Goal: Navigation & Orientation: Find specific page/section

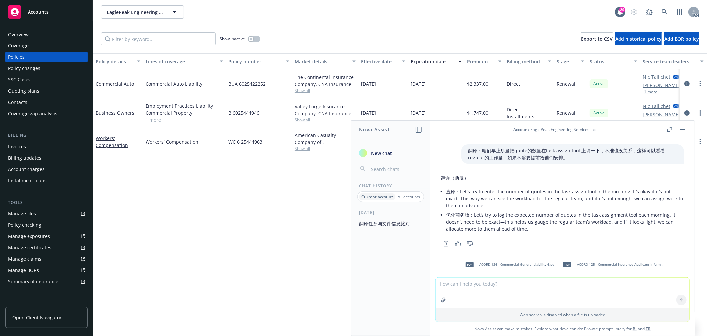
scroll to position [1082, 0]
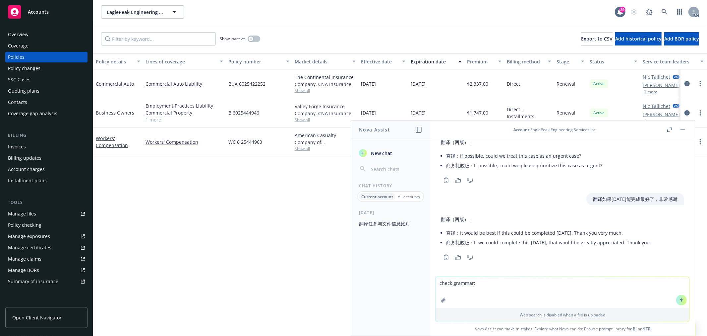
type textarea "check grammar: I have sent the submission to the UW and snoozed to [DATE] (13db…"
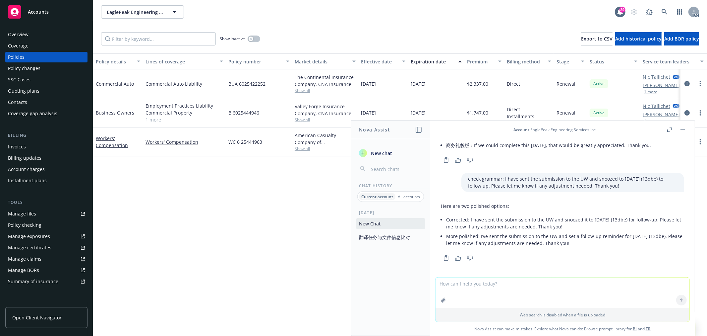
scroll to position [1179, 0]
drag, startPoint x: 470, startPoint y: 217, endPoint x: 591, endPoint y: 223, distance: 121.1
click at [595, 223] on p "Corrected: I have sent the submission to the UW and snoozed it to [DATE] (13dbe…" at bounding box center [565, 222] width 238 height 14
copy p "I have sent the submission to the UW and snoozed it to [DATE] (13dbe) for follo…"
click at [513, 295] on textarea at bounding box center [563, 292] width 254 height 31
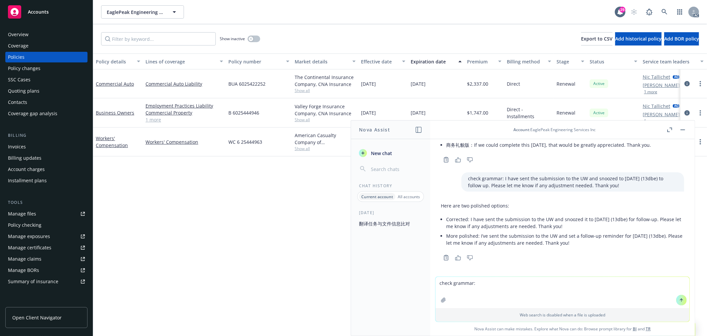
paste textarea "Is there any further action we need to take? Or reassign the case back to you f…"
type textarea "check grammar: Is there any further action we need to take? Or reassign the cas…"
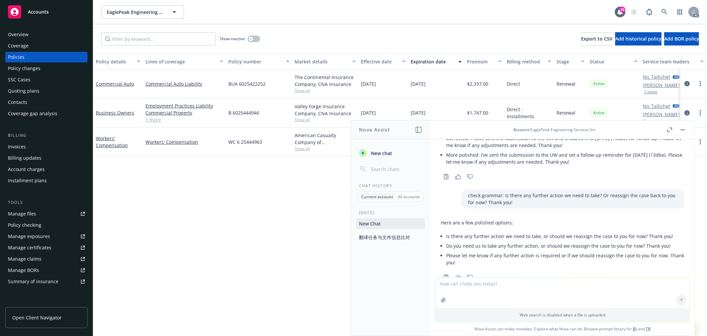
scroll to position [1280, 0]
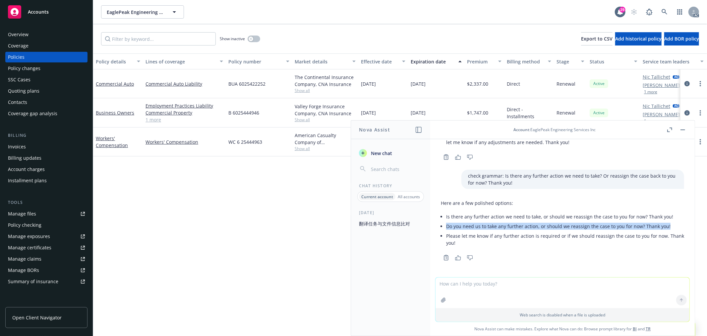
drag, startPoint x: 447, startPoint y: 225, endPoint x: 621, endPoint y: 210, distance: 174.7
click at [666, 223] on li "Do you need us to take any further action, or should we reassign the case to yo…" at bounding box center [565, 226] width 238 height 10
copy li "Do you need us to take any further action, or should we reassign the case to yo…"
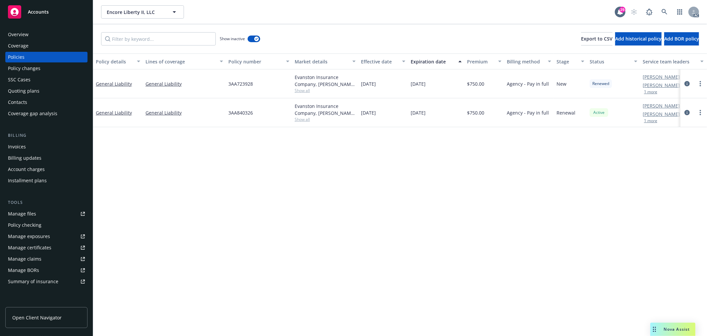
click at [303, 119] on span "Show all" at bounding box center [325, 119] width 61 height 6
click at [303, 91] on span "Show all" at bounding box center [325, 91] width 61 height 6
drag, startPoint x: 410, startPoint y: 195, endPoint x: 371, endPoint y: 177, distance: 43.5
click at [410, 195] on div "Policy details Lines of coverage Policy number Market details Effective date Ex…" at bounding box center [400, 194] width 614 height 282
